Goal: Navigation & Orientation: Go to known website

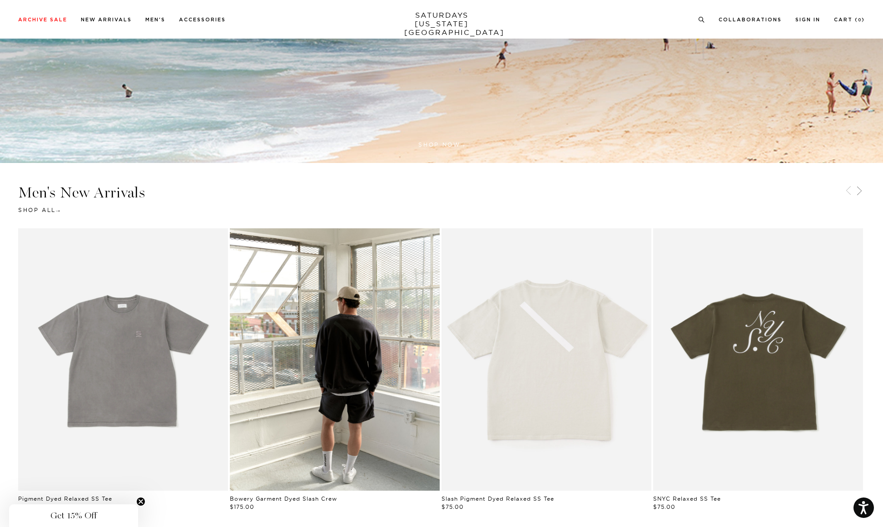
scroll to position [474, 0]
